Goal: Task Accomplishment & Management: Use online tool/utility

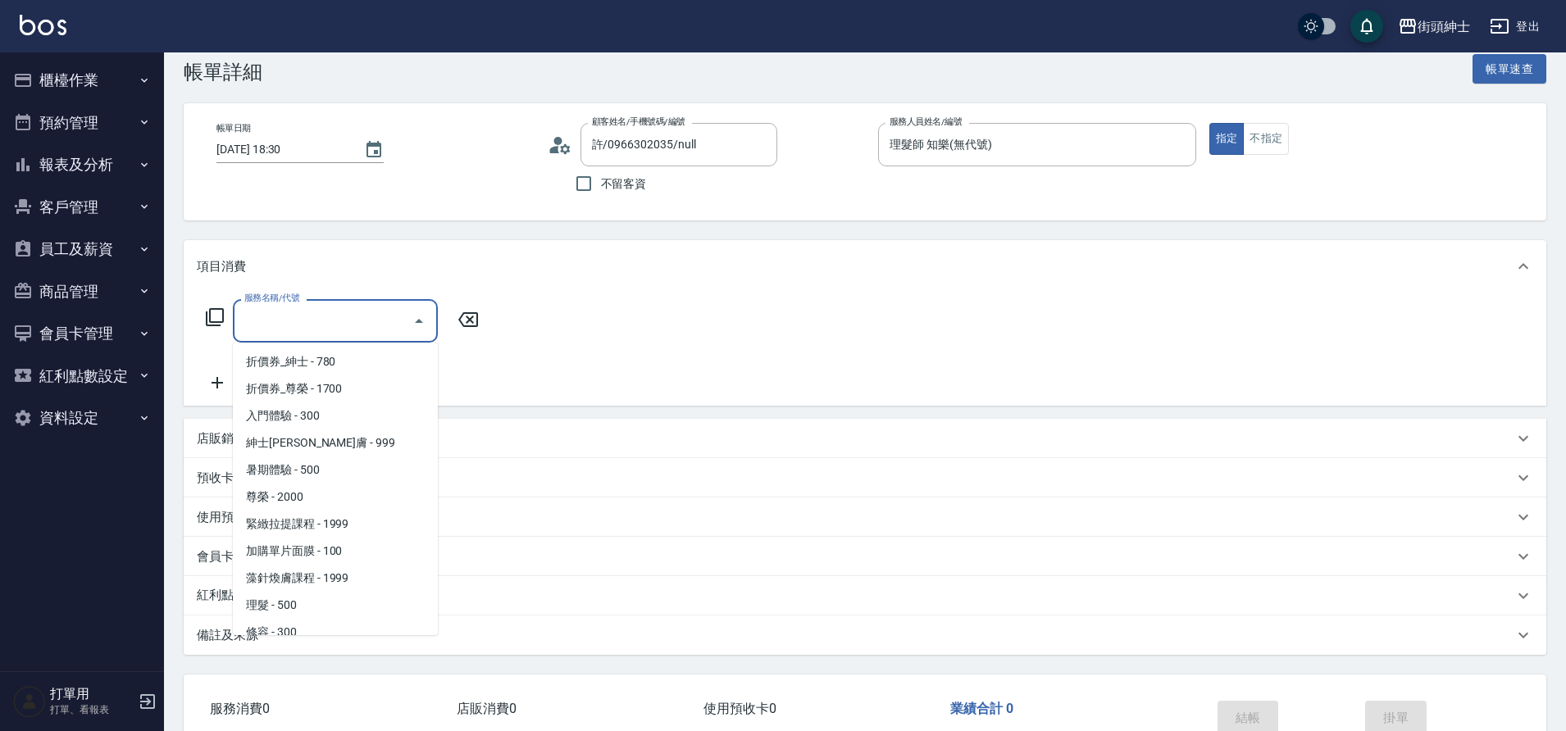
scroll to position [126, 0]
click at [323, 554] on span "理髮 - 500" at bounding box center [335, 561] width 205 height 27
type input "理髮(A02)"
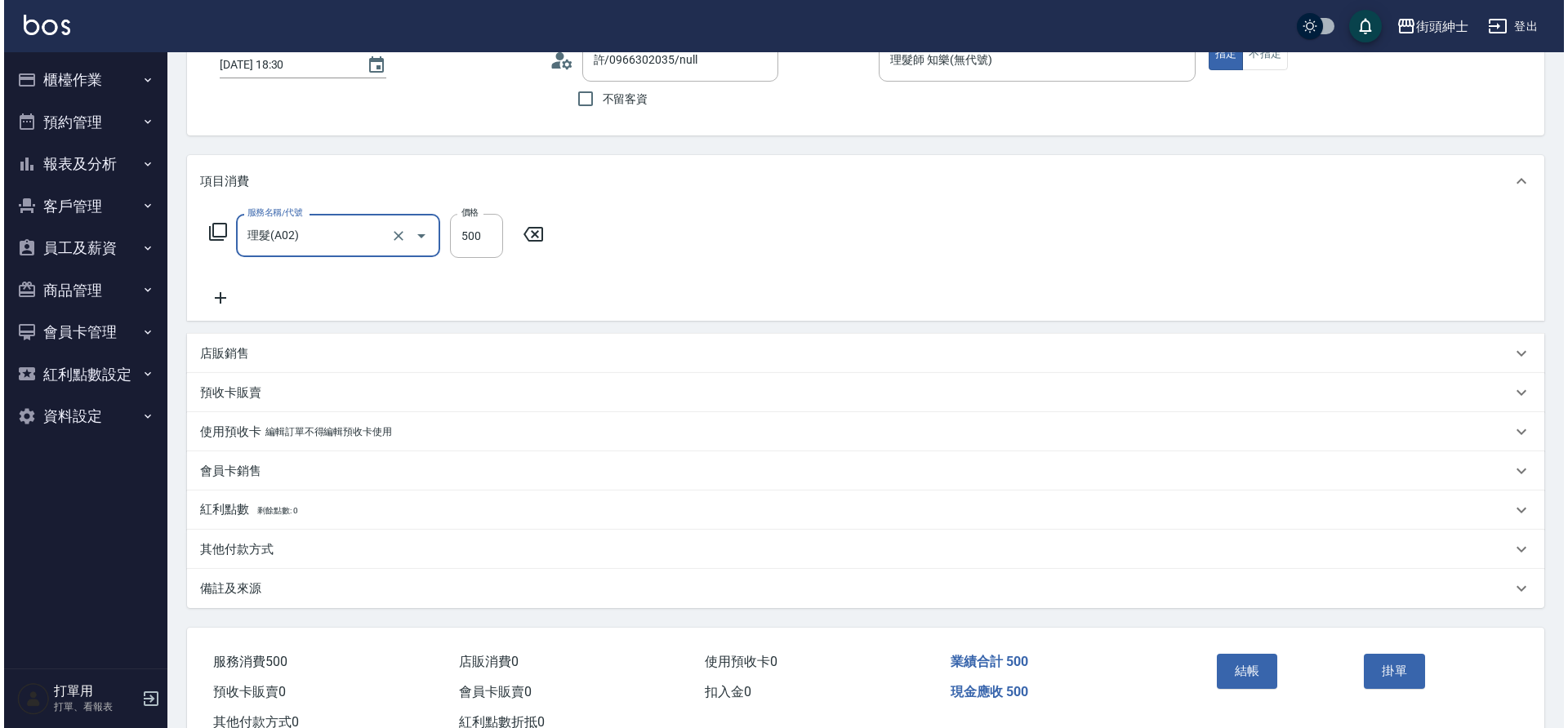
scroll to position [169, 0]
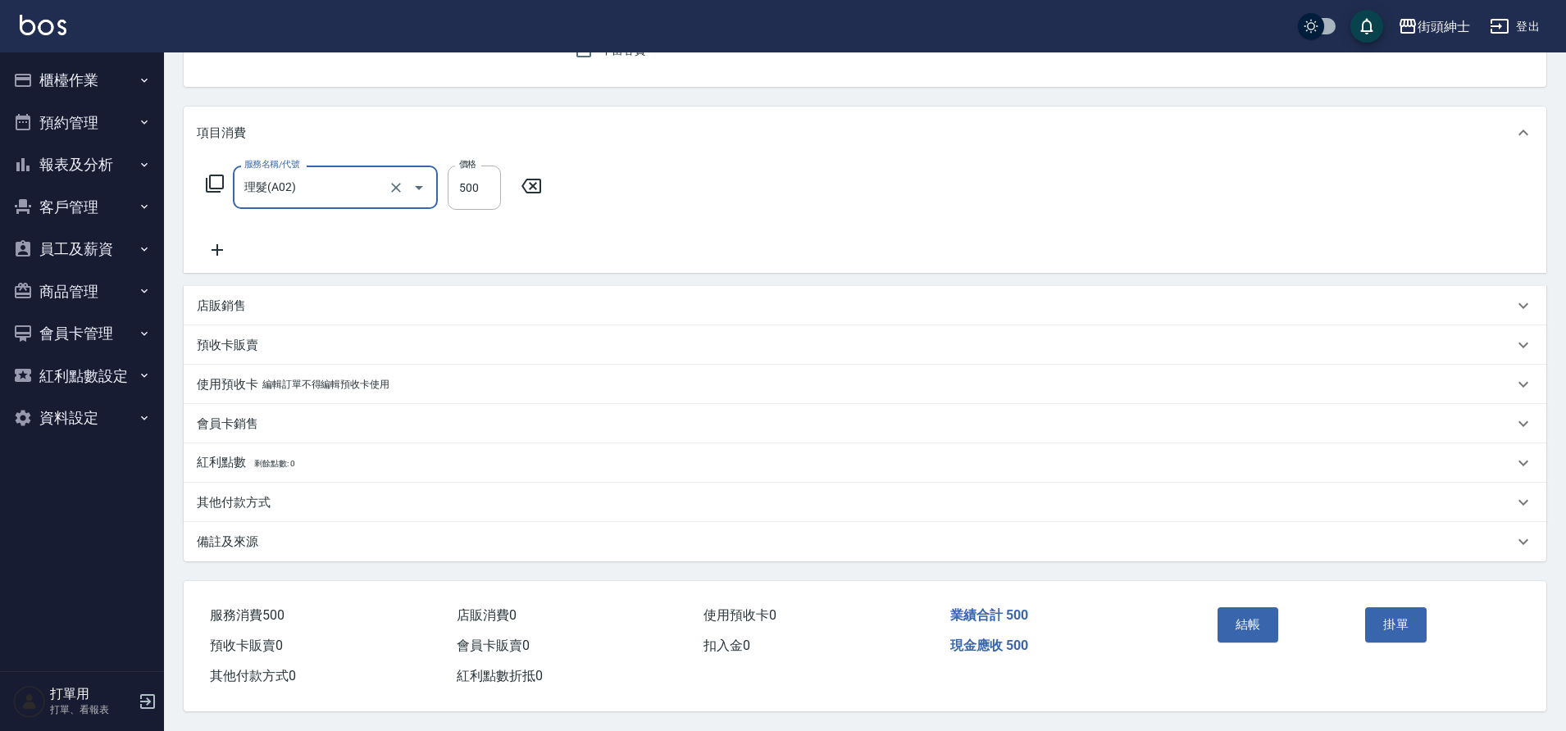
click at [1260, 616] on button "結帳" at bounding box center [1247, 624] width 61 height 34
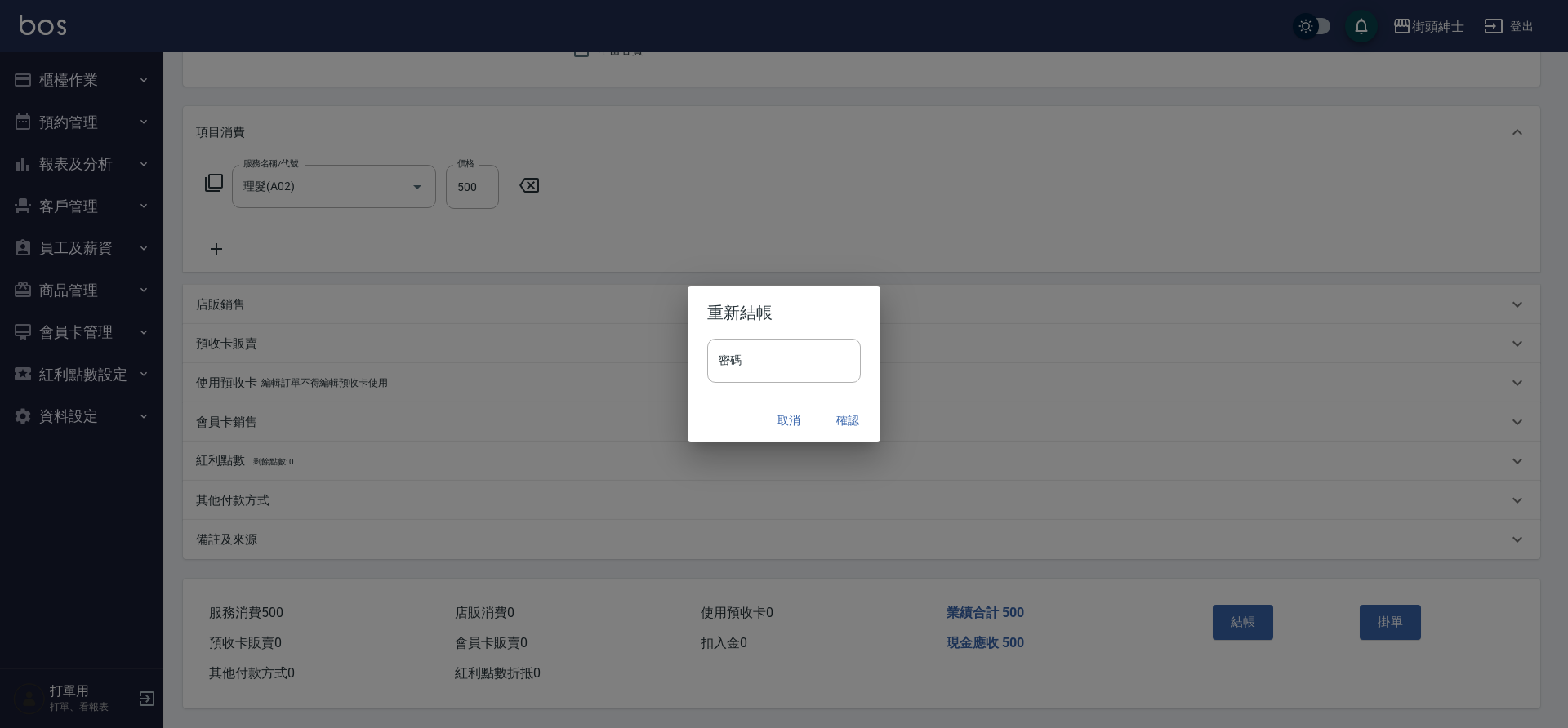
click at [848, 418] on button "確認" at bounding box center [848, 420] width 52 height 30
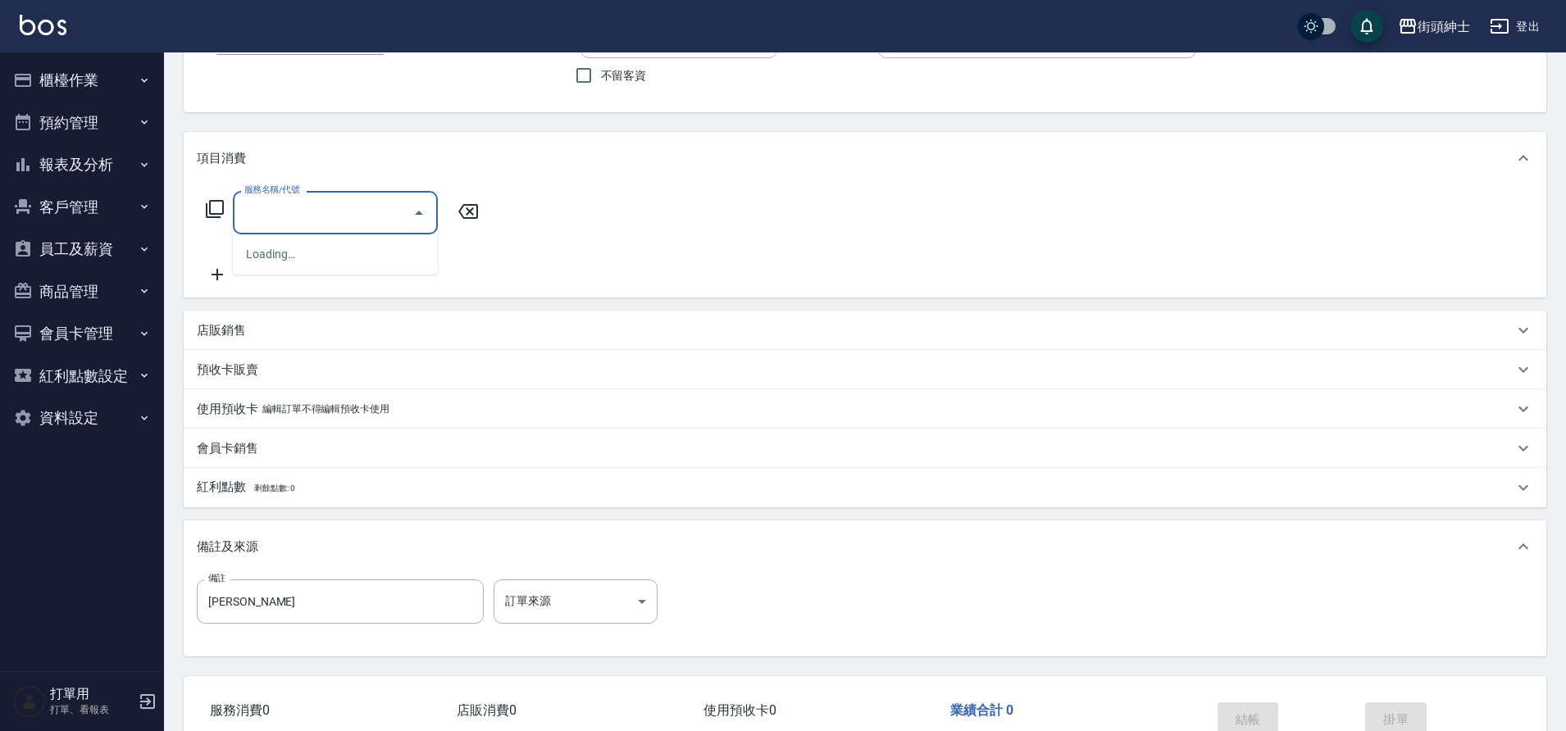
scroll to position [239, 0]
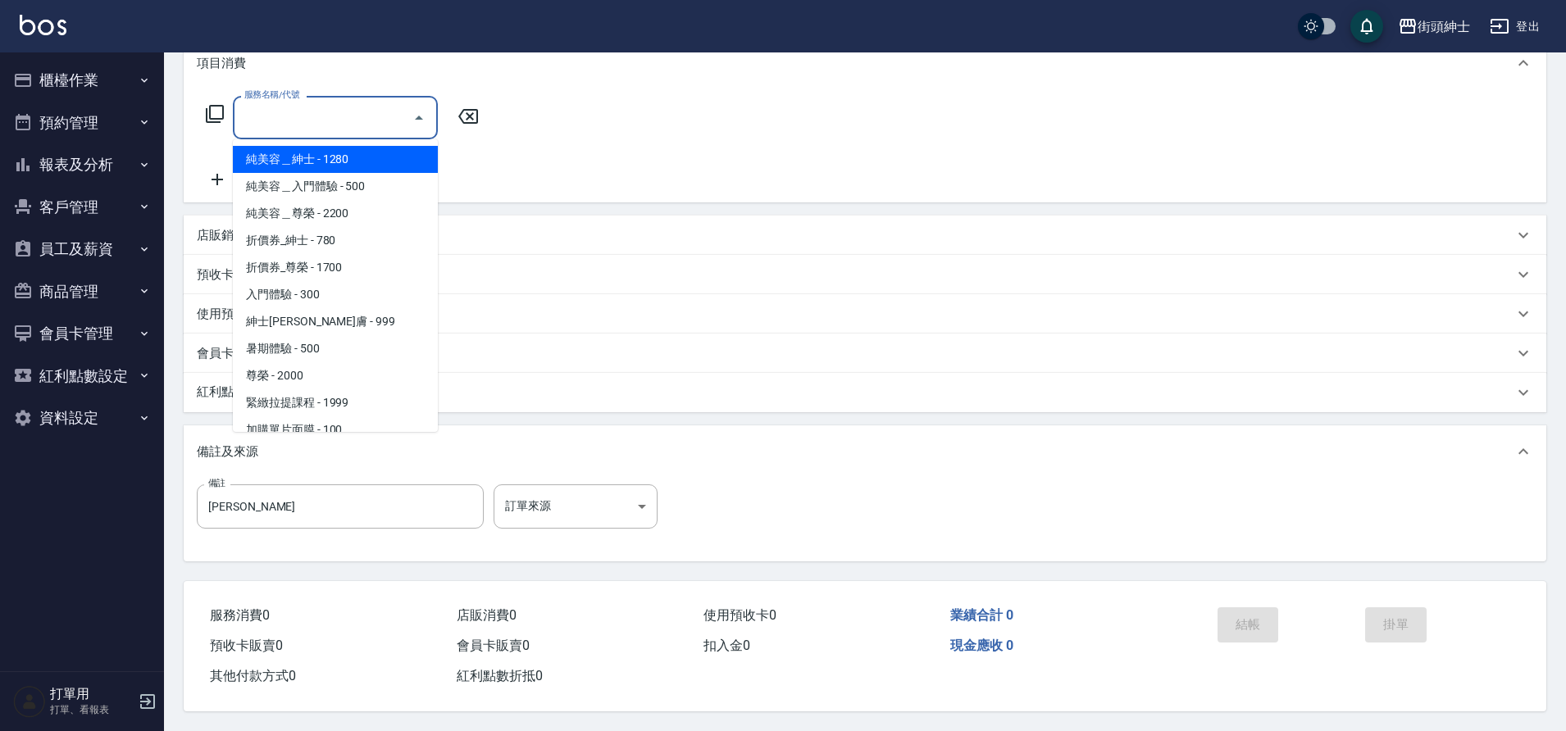
type input "樂/0955635388/null"
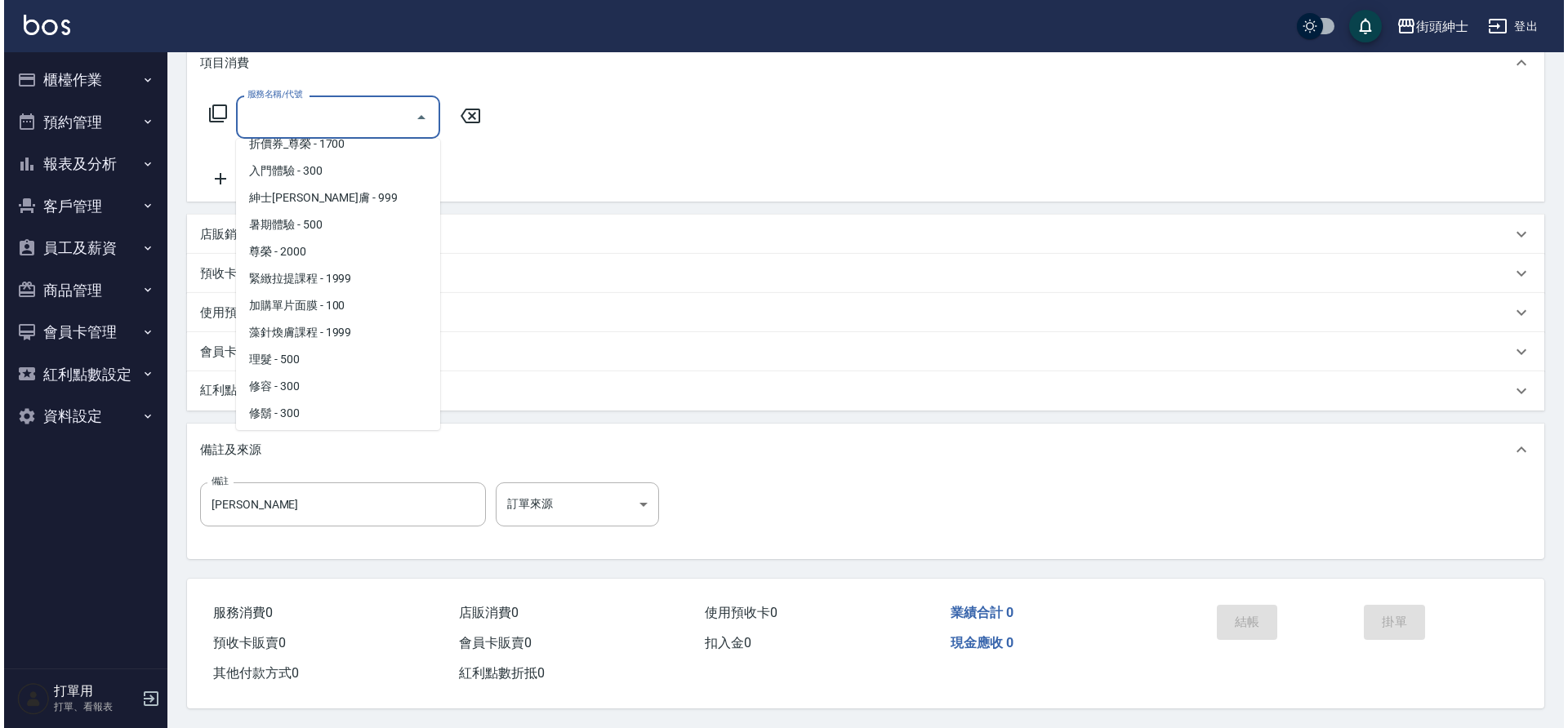
scroll to position [125, 0]
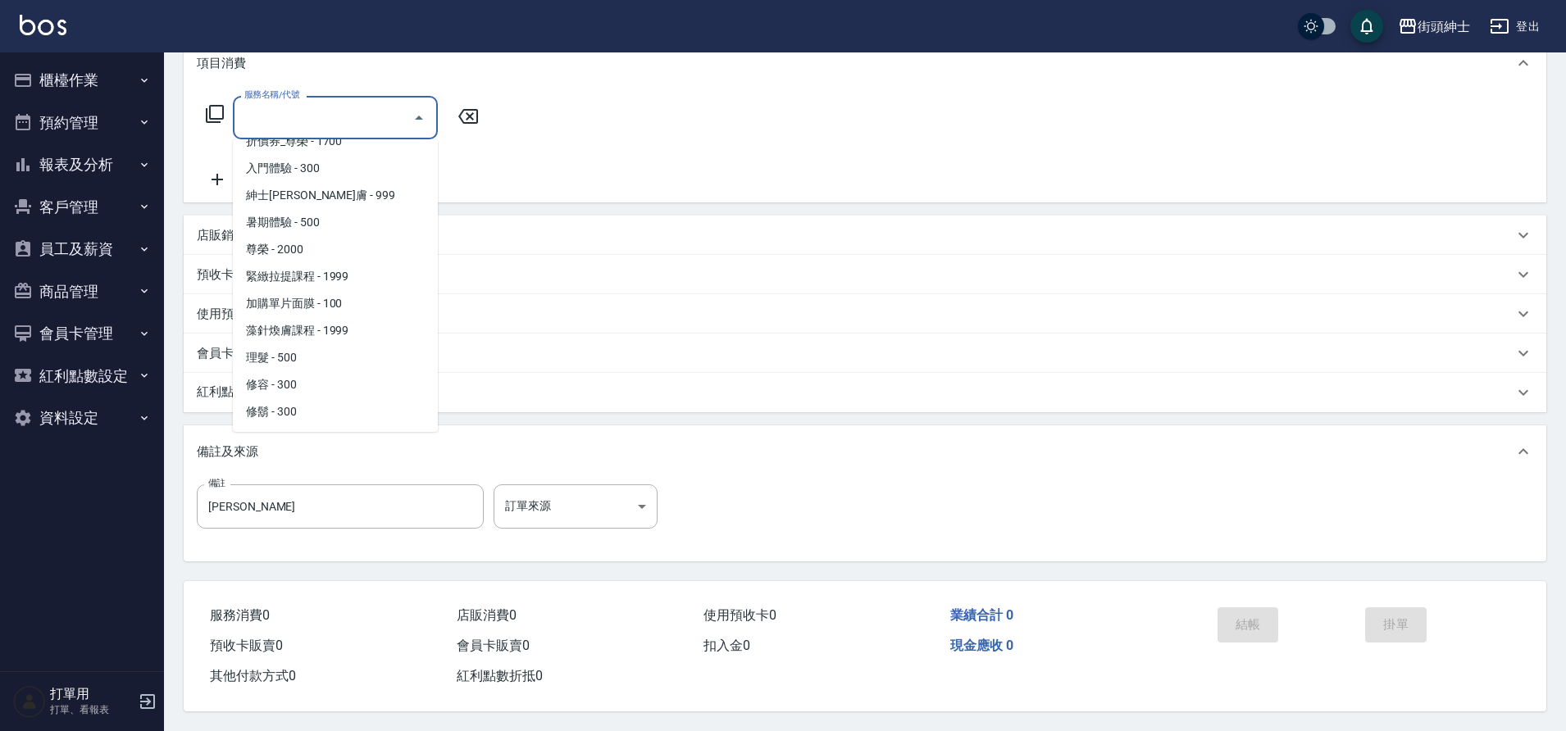
click at [293, 351] on span "理髮 - 500" at bounding box center [335, 357] width 205 height 27
type input "理髮(A02)"
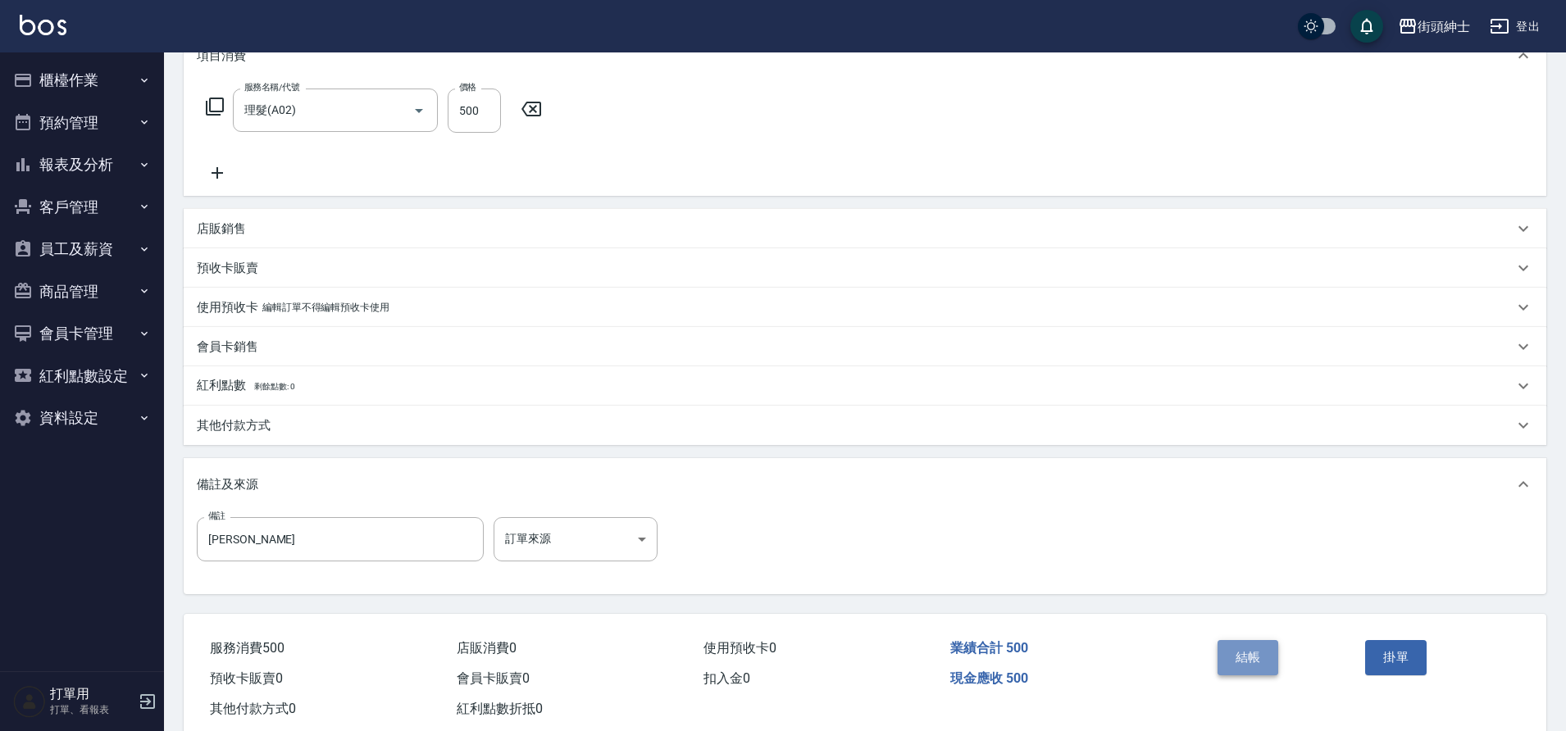
drag, startPoint x: 0, startPoint y: 0, endPoint x: 1248, endPoint y: 654, distance: 1408.6
click at [1248, 654] on button "結帳" at bounding box center [1247, 657] width 61 height 34
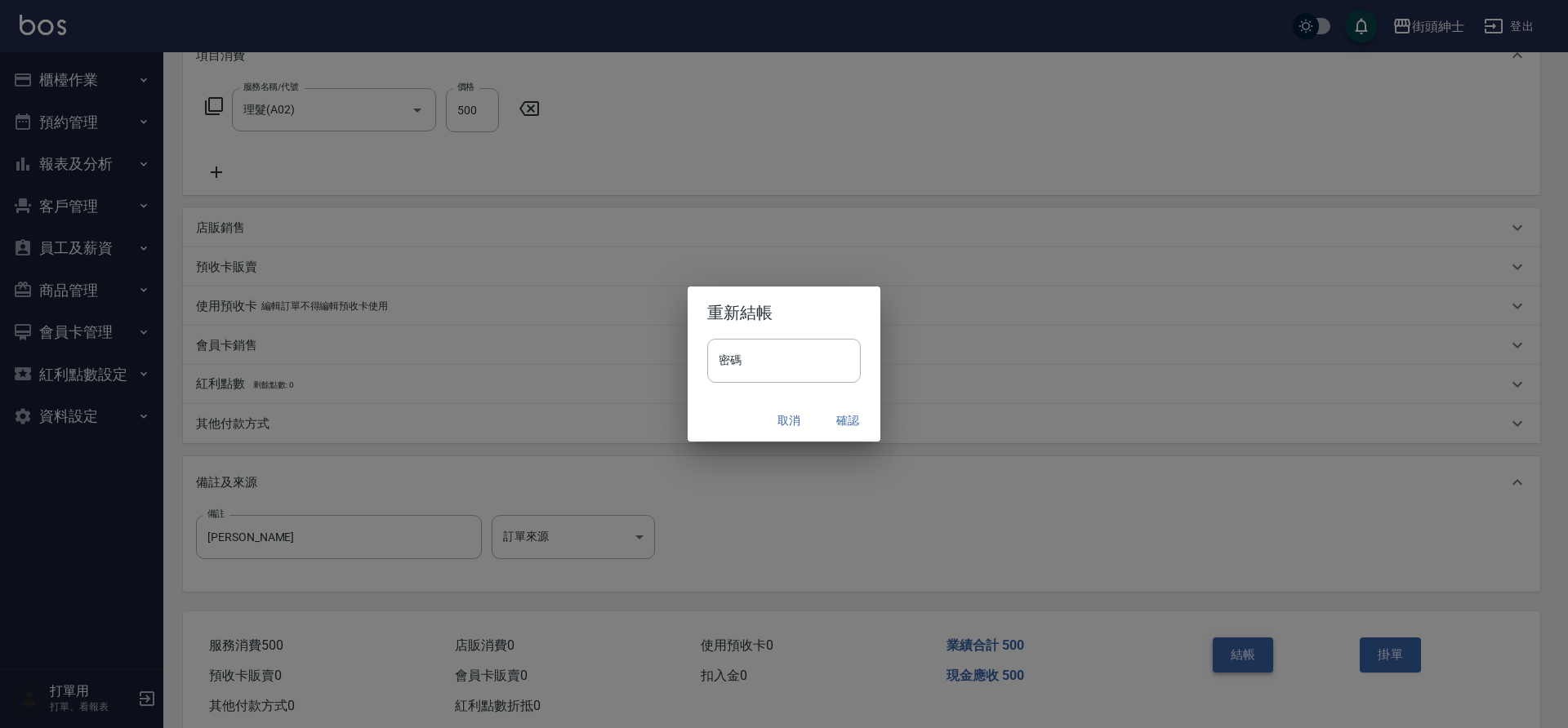
click at [855, 421] on button "確認" at bounding box center [848, 420] width 52 height 30
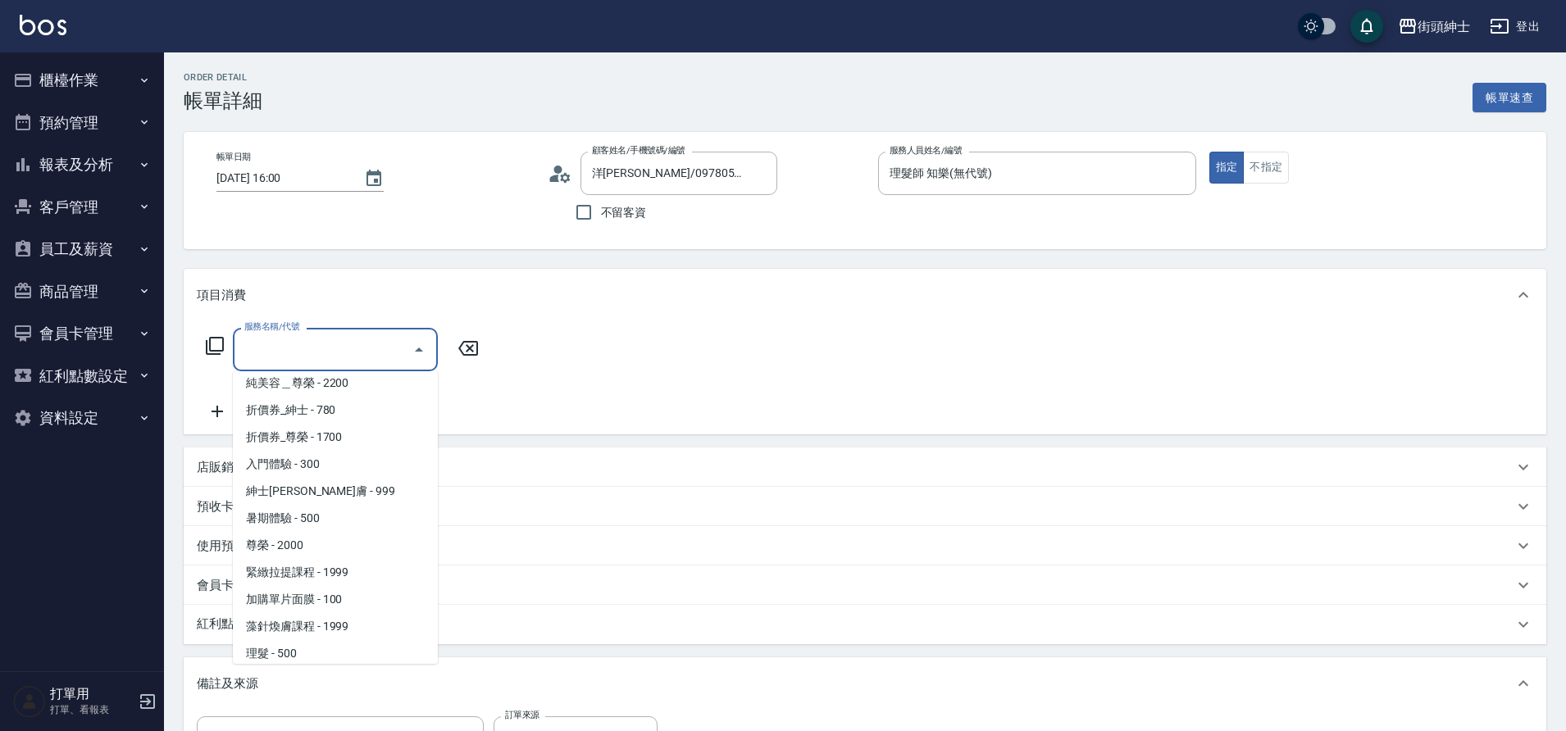
scroll to position [126, 0]
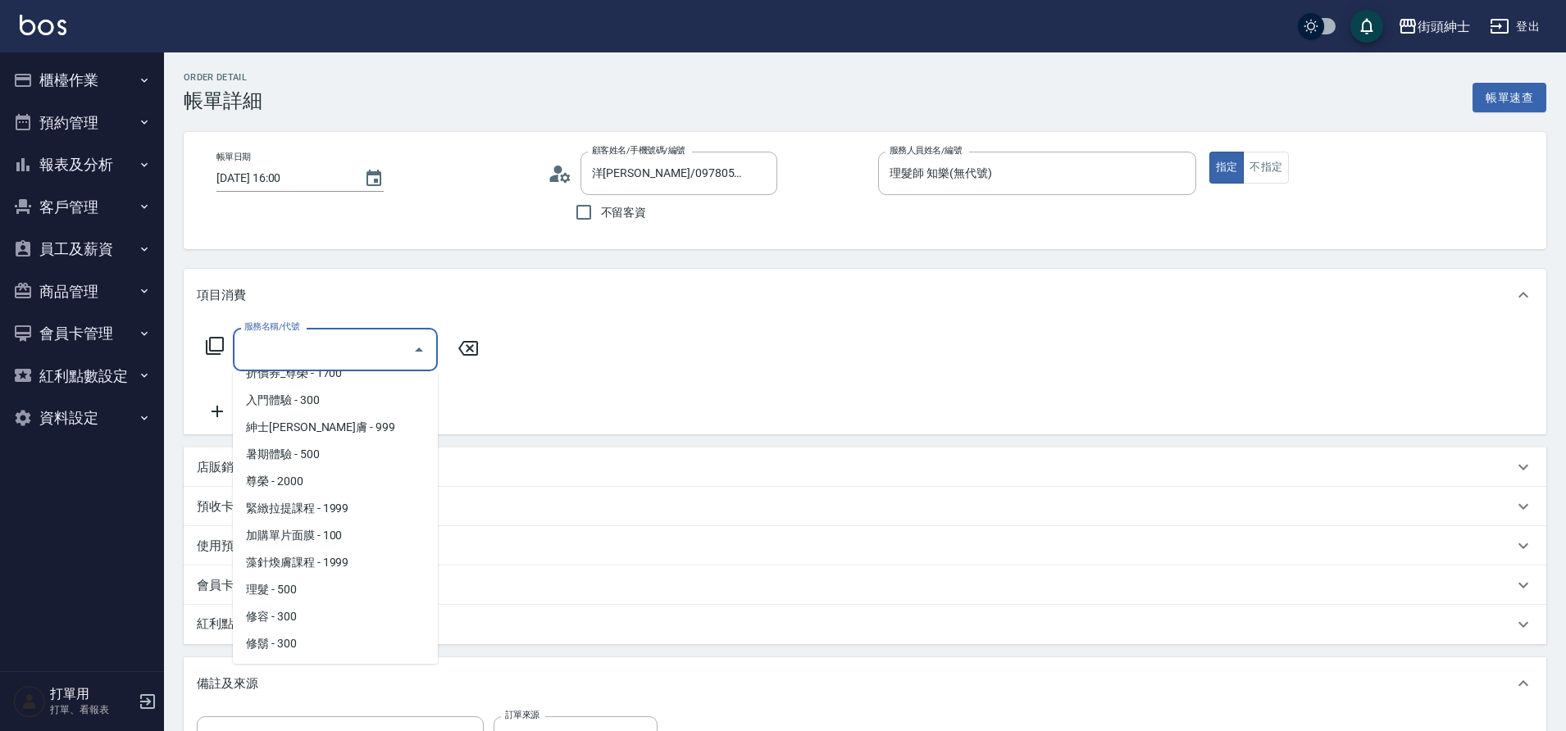
click at [289, 589] on span "理髮 - 500" at bounding box center [335, 589] width 205 height 27
type input "理髮(A02)"
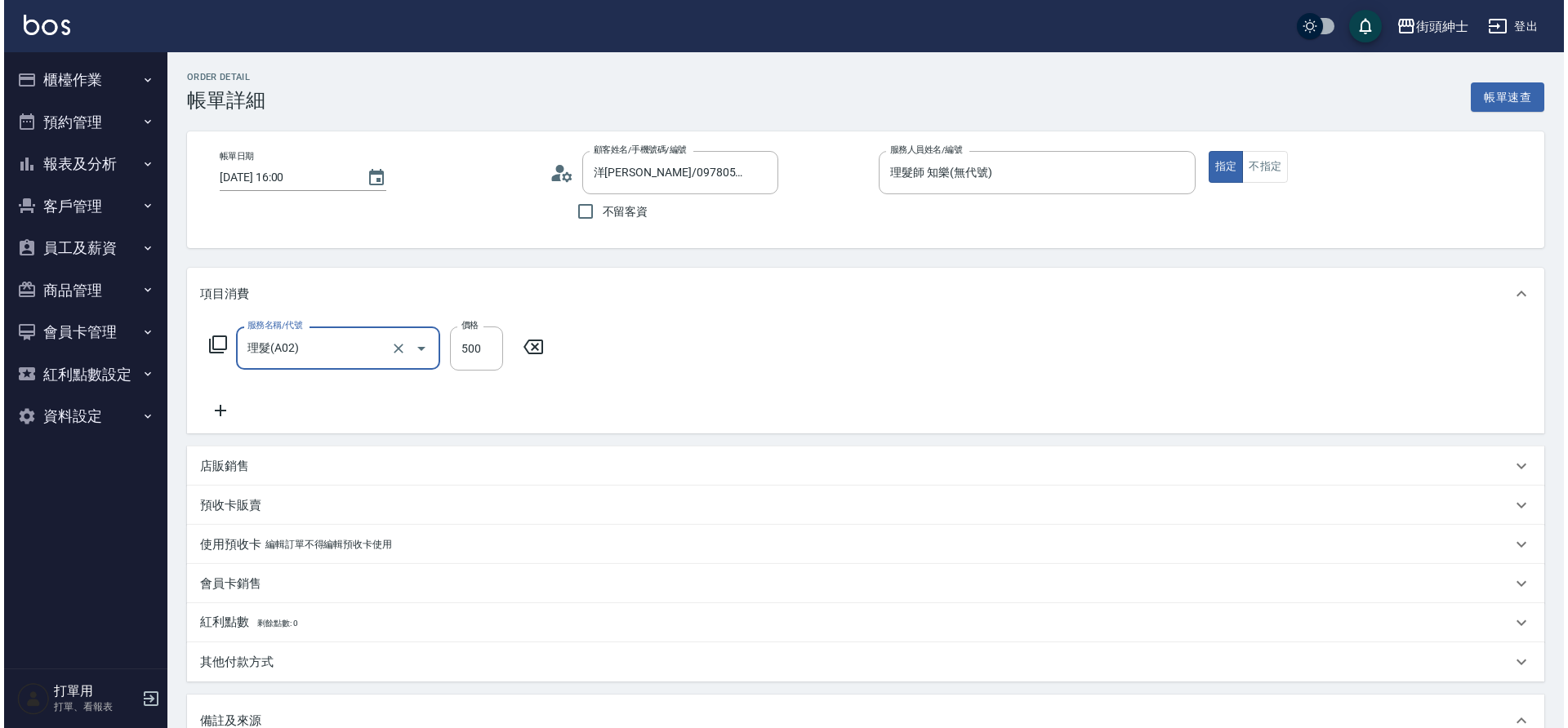
scroll to position [279, 0]
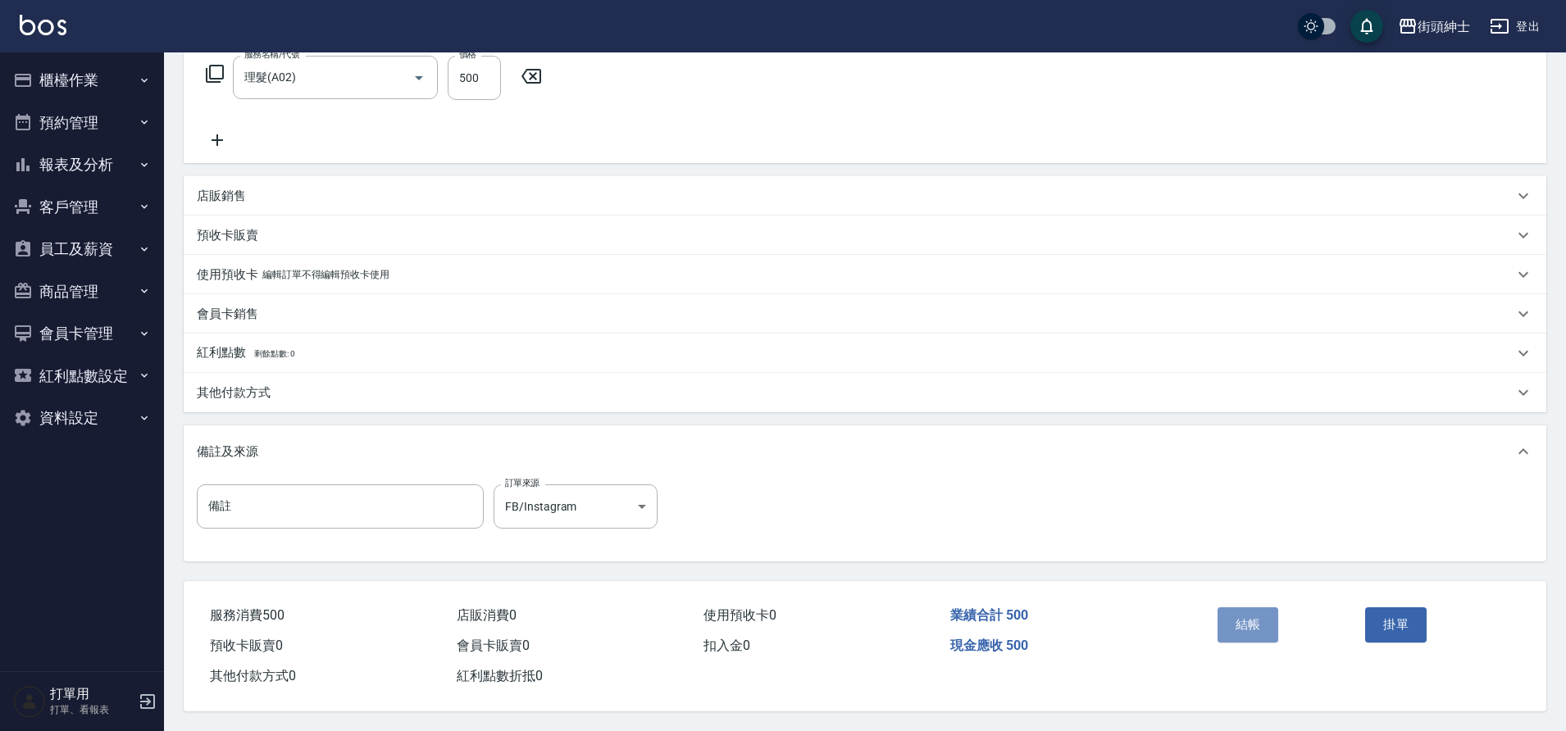
click at [1245, 621] on button "結帳" at bounding box center [1247, 624] width 61 height 34
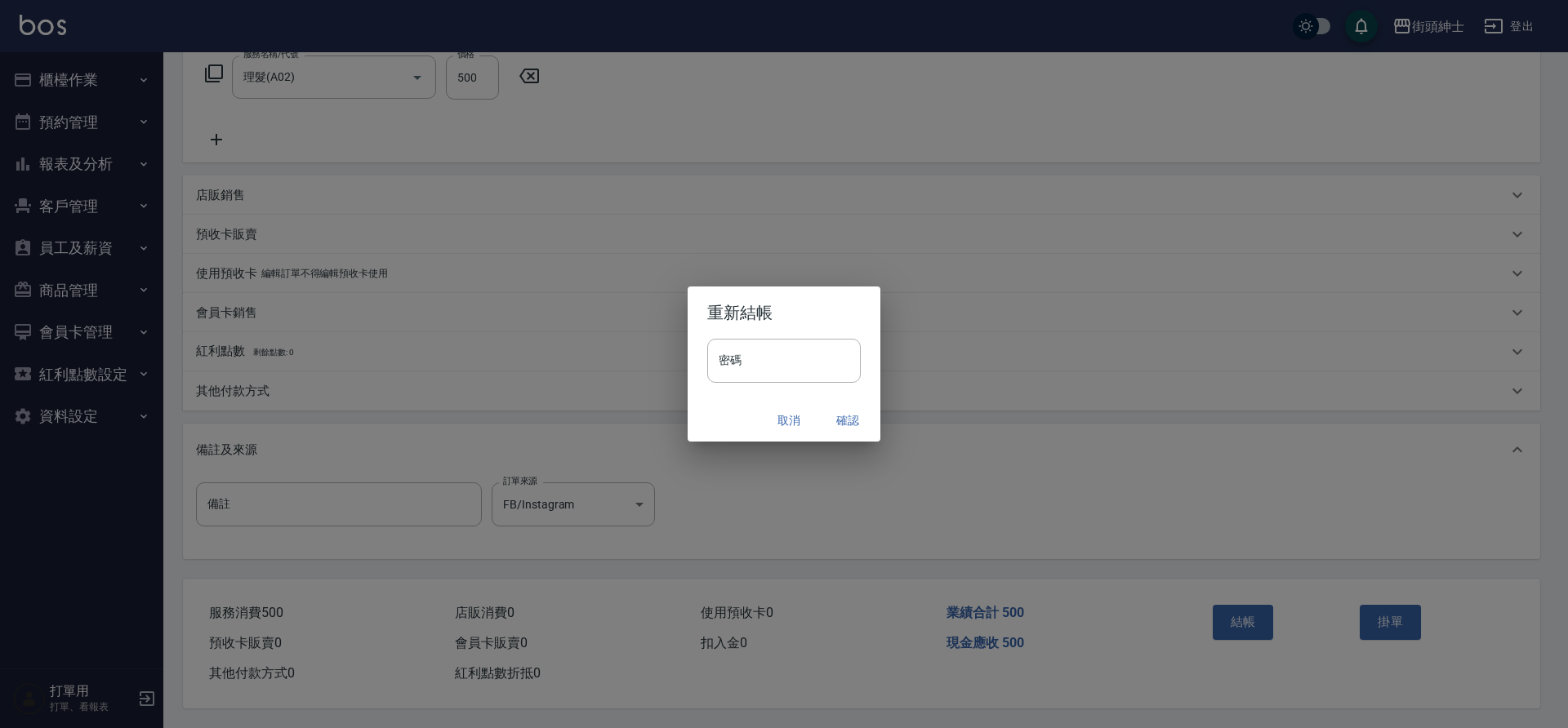
click at [845, 419] on button "確認" at bounding box center [848, 420] width 52 height 30
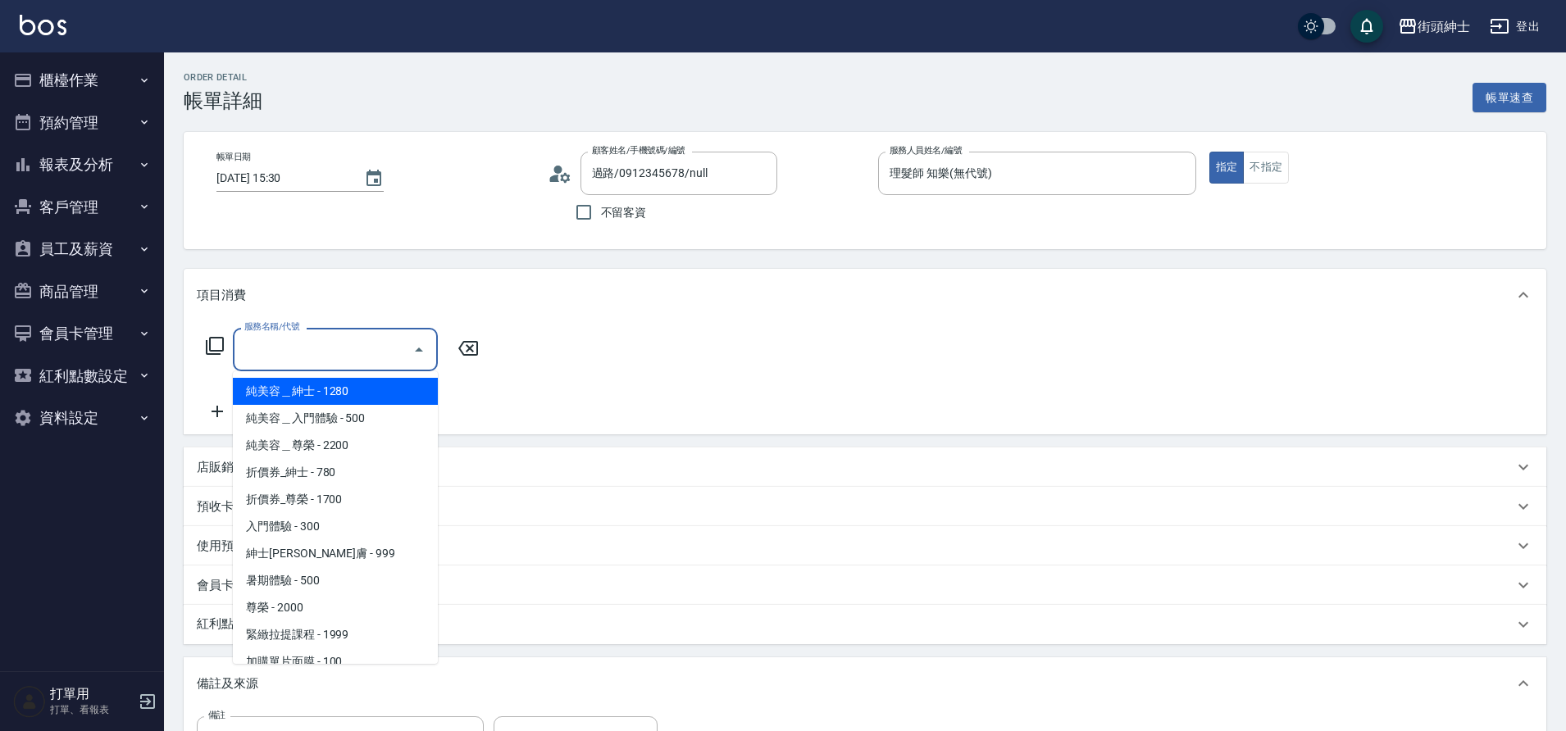
scroll to position [126, 0]
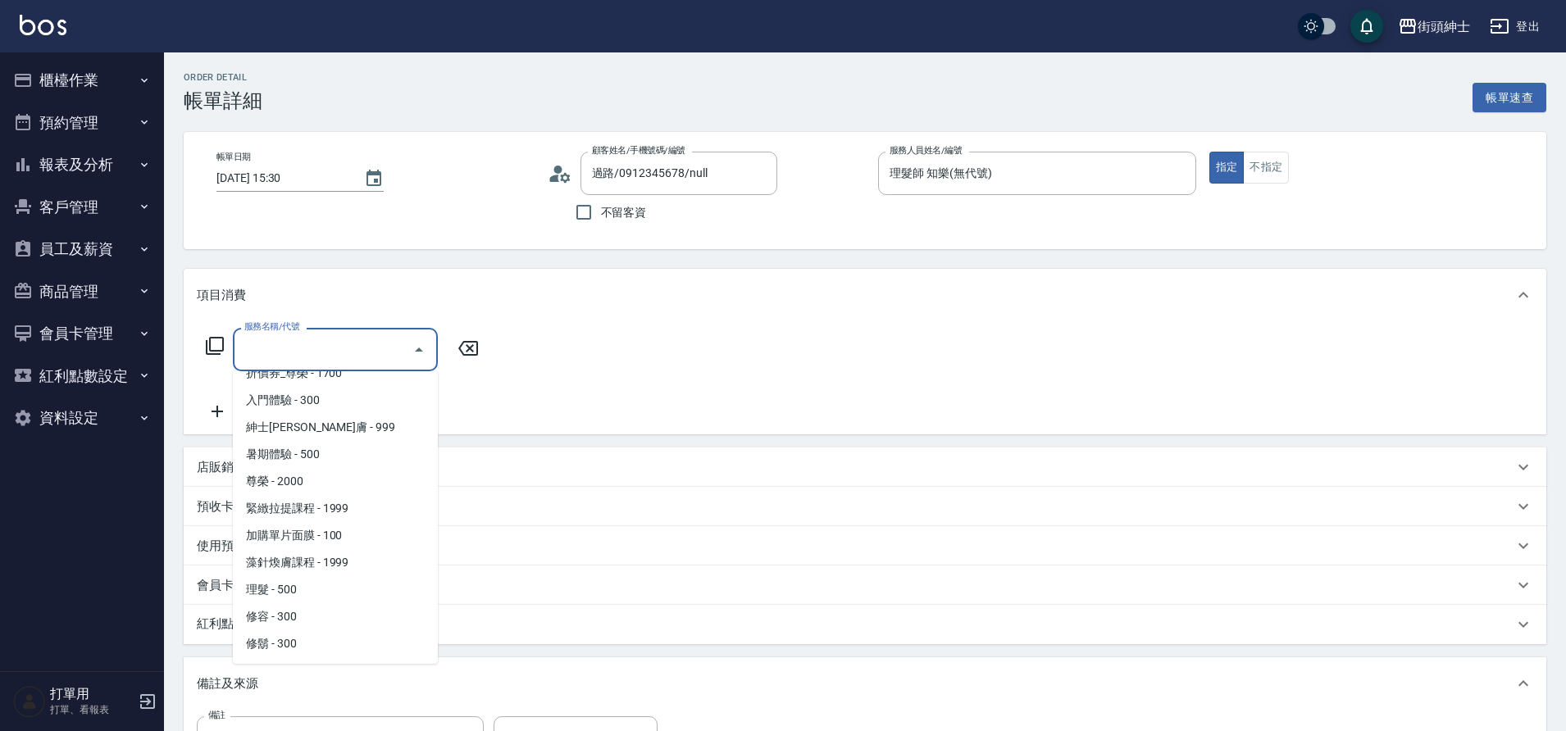
click at [316, 585] on span "理髮 - 500" at bounding box center [335, 589] width 205 height 27
type input "理髮(A02)"
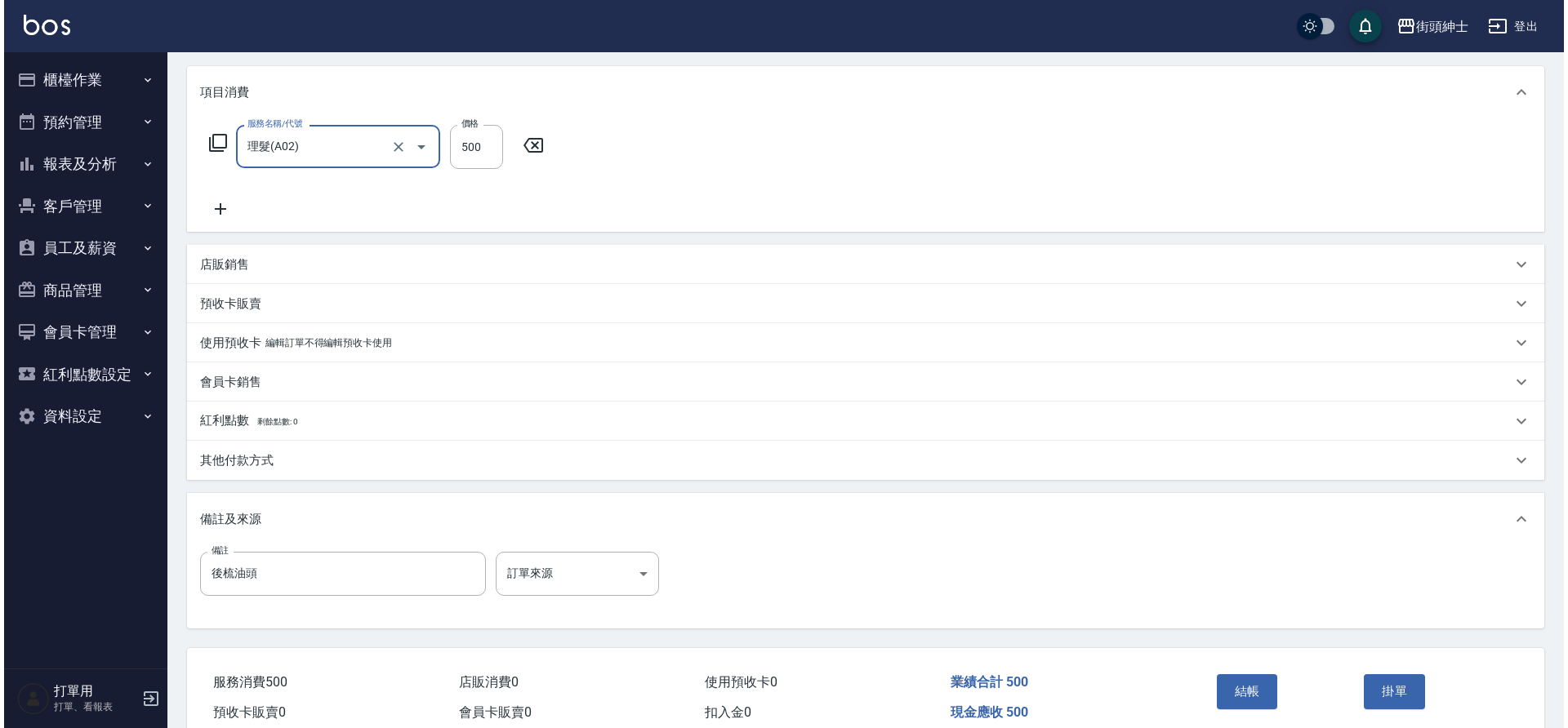
scroll to position [279, 0]
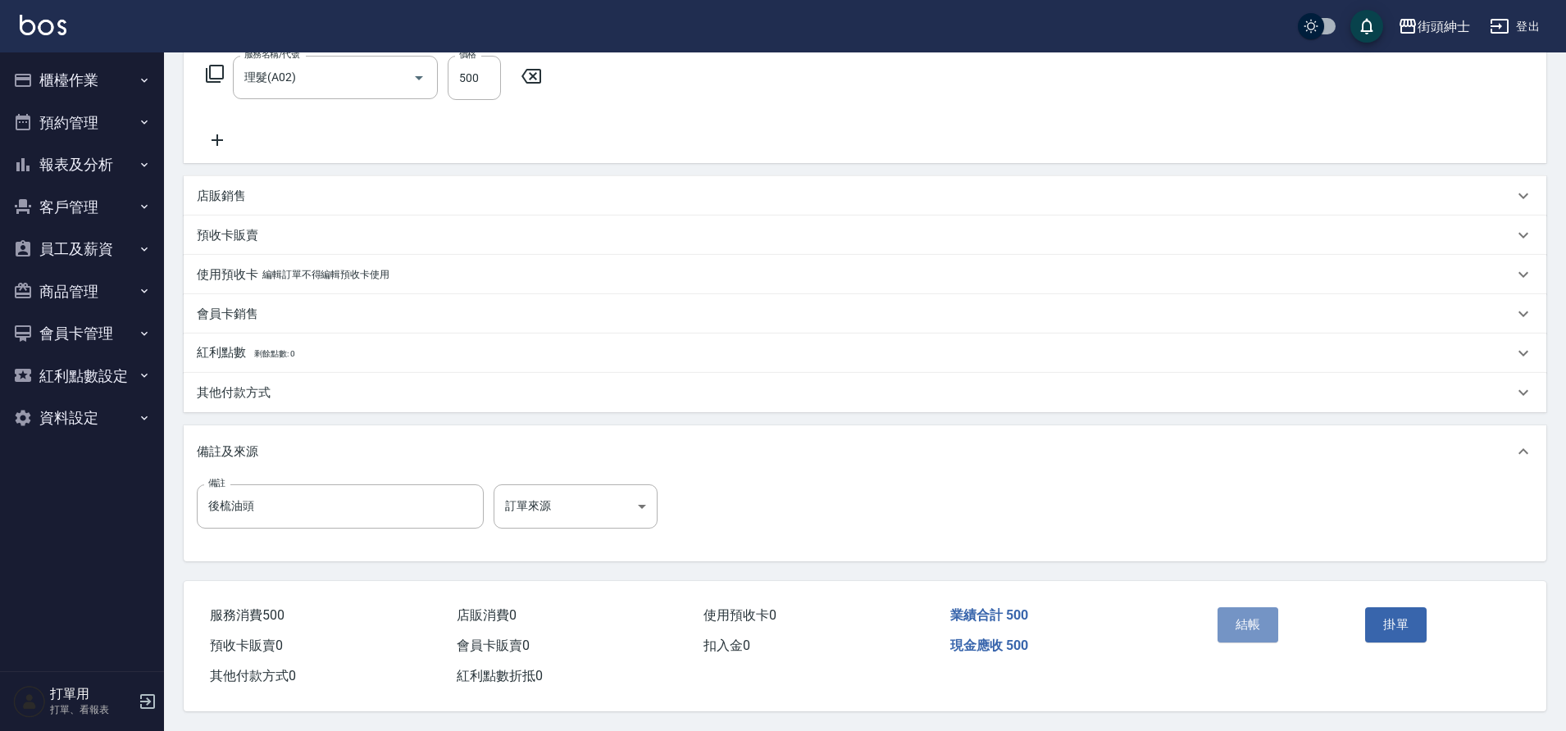
click at [1245, 622] on button "結帳" at bounding box center [1247, 624] width 61 height 34
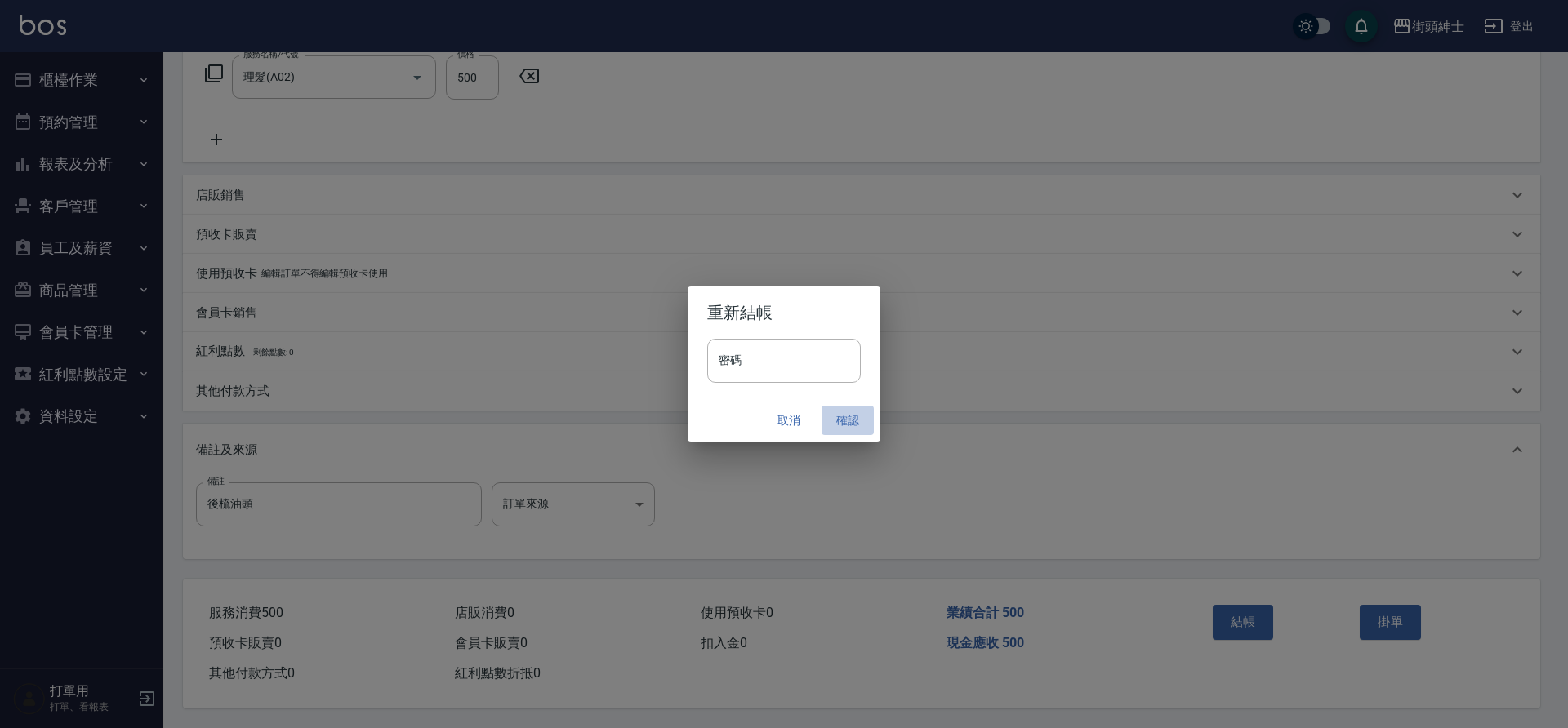
click at [837, 421] on button "確認" at bounding box center [848, 420] width 52 height 30
